Goal: Transaction & Acquisition: Purchase product/service

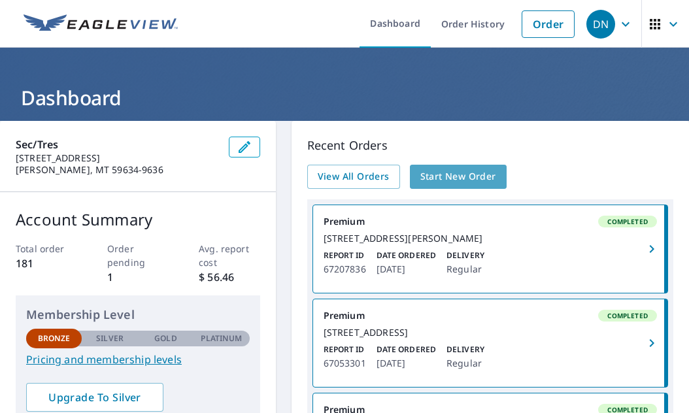
click at [460, 176] on span "Start New Order" at bounding box center [458, 177] width 76 height 16
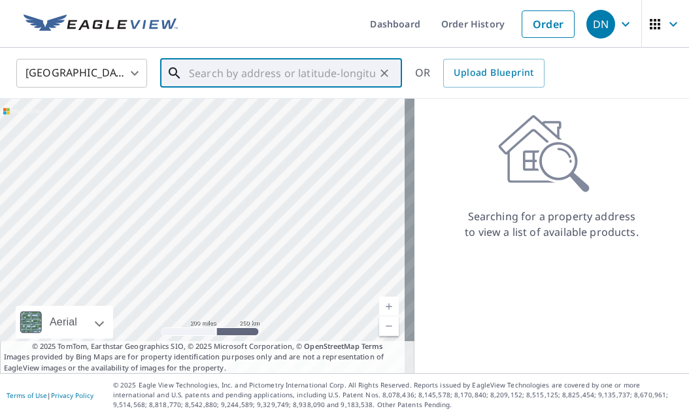
click at [192, 73] on input "text" at bounding box center [282, 73] width 186 height 37
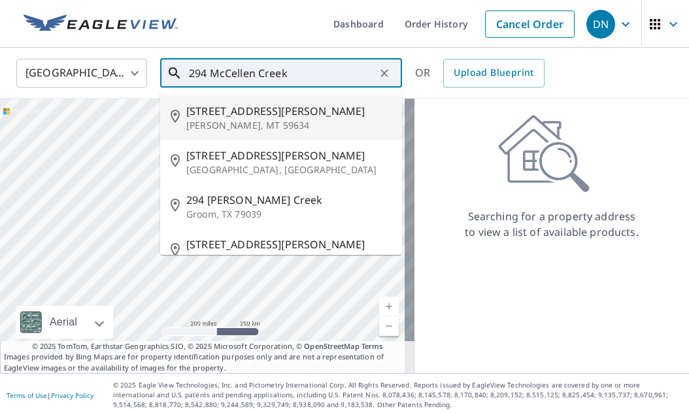
click at [248, 115] on span "[STREET_ADDRESS][PERSON_NAME]" at bounding box center [288, 111] width 205 height 16
type input "[STREET_ADDRESS][PERSON_NAME][PERSON_NAME]"
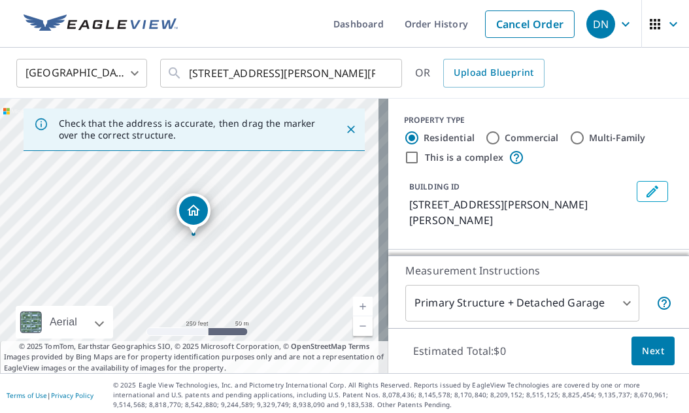
scroll to position [131, 0]
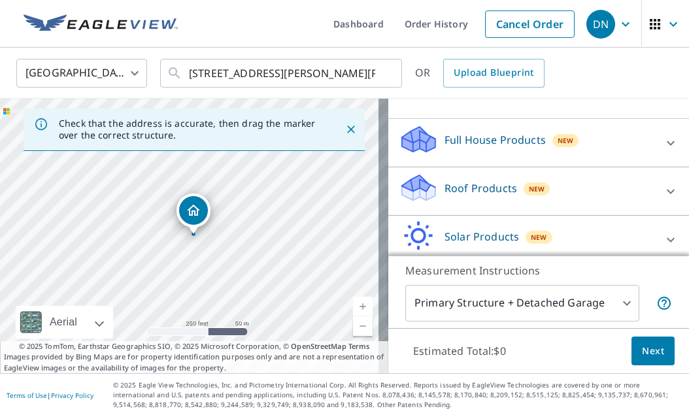
click at [412, 175] on icon at bounding box center [418, 183] width 33 height 16
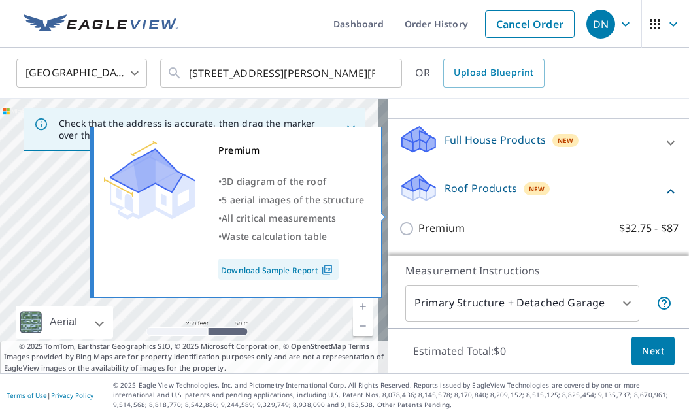
click at [399, 221] on input "Premium $32.75 - $87" at bounding box center [409, 229] width 20 height 16
checkbox input "true"
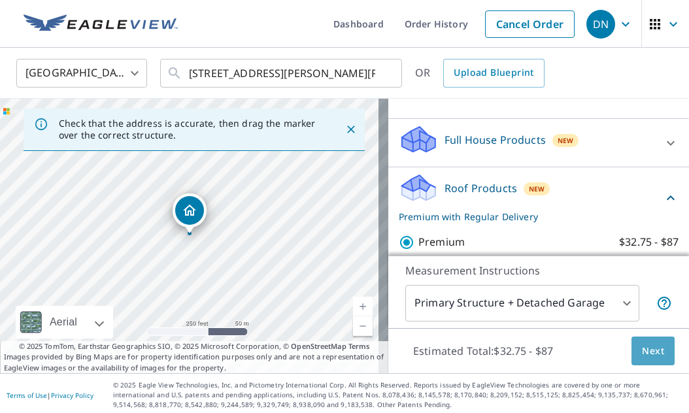
click at [642, 355] on span "Next" at bounding box center [653, 351] width 22 height 16
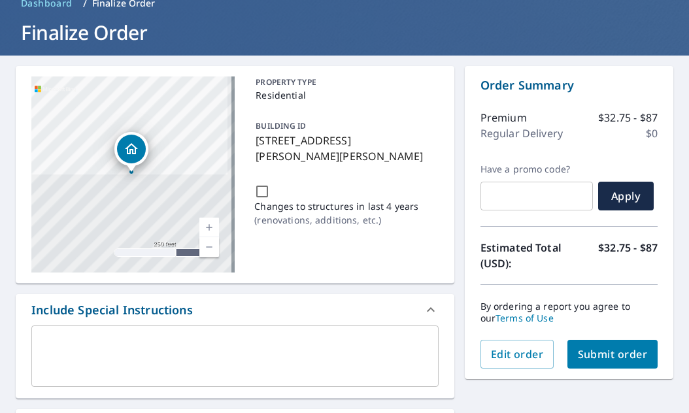
scroll to position [131, 0]
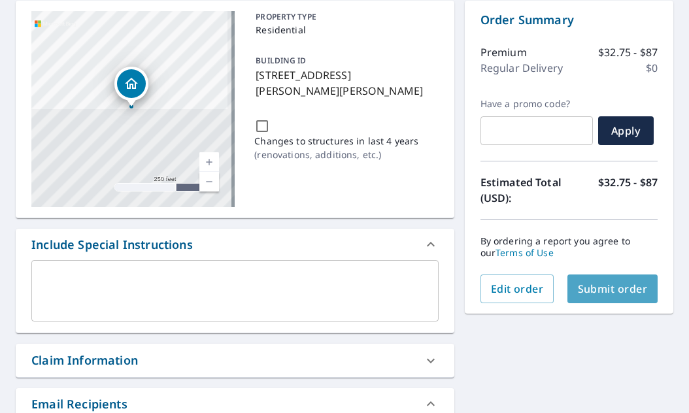
click at [581, 292] on span "Submit order" at bounding box center [613, 289] width 70 height 14
